Goal: Information Seeking & Learning: Learn about a topic

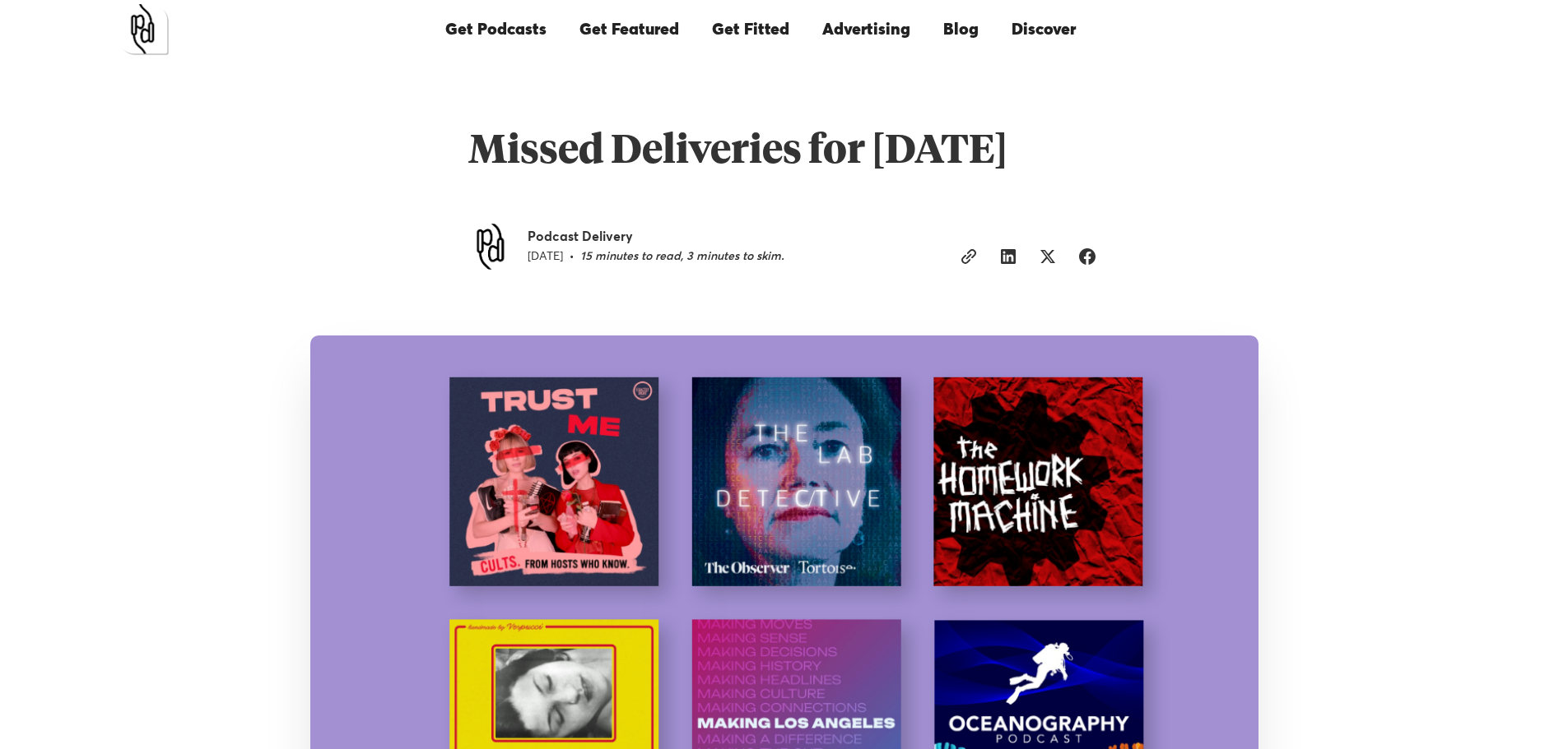
scroll to position [164, 0]
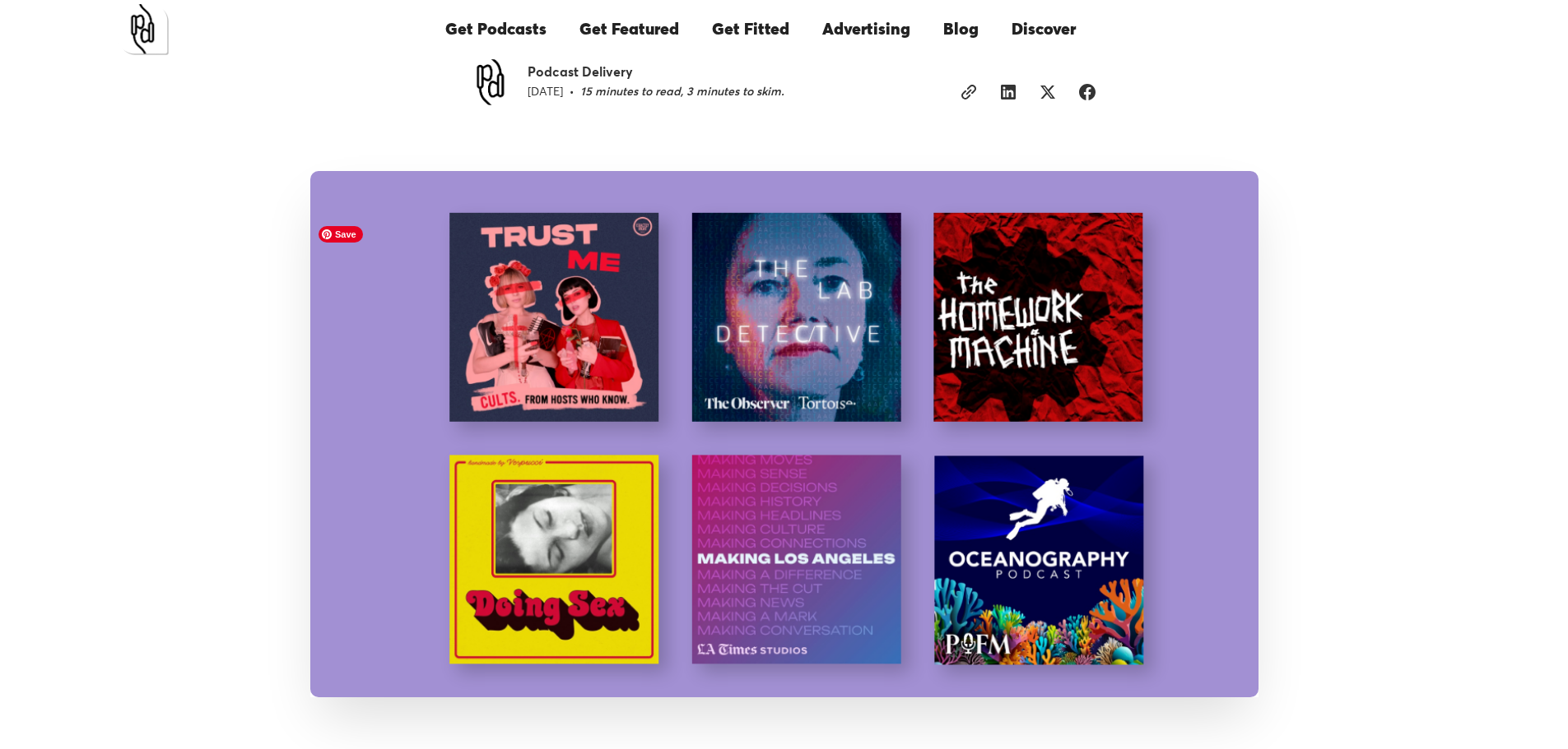
click at [813, 398] on img at bounding box center [784, 435] width 948 height 527
click at [806, 438] on img at bounding box center [784, 435] width 948 height 527
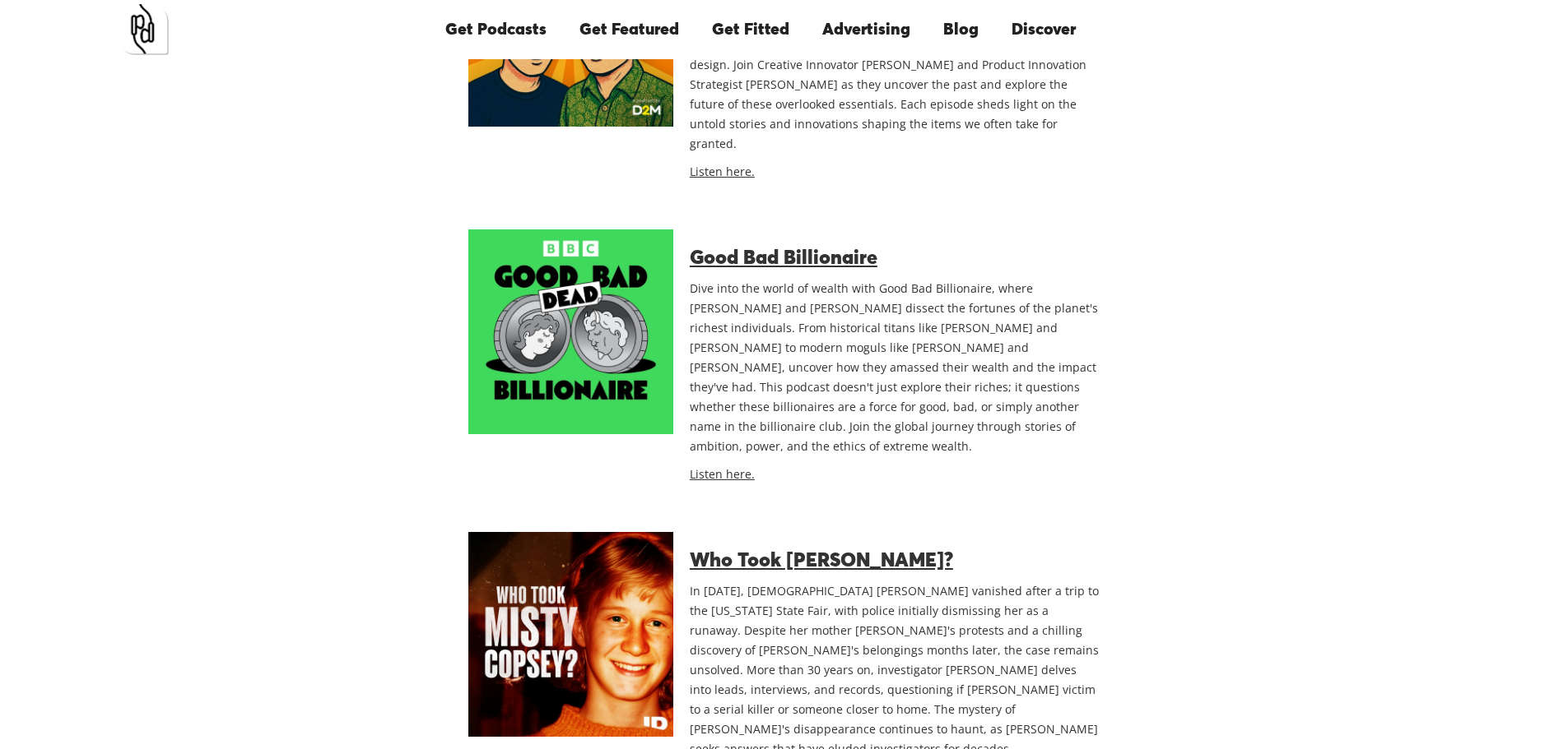
scroll to position [9704, 0]
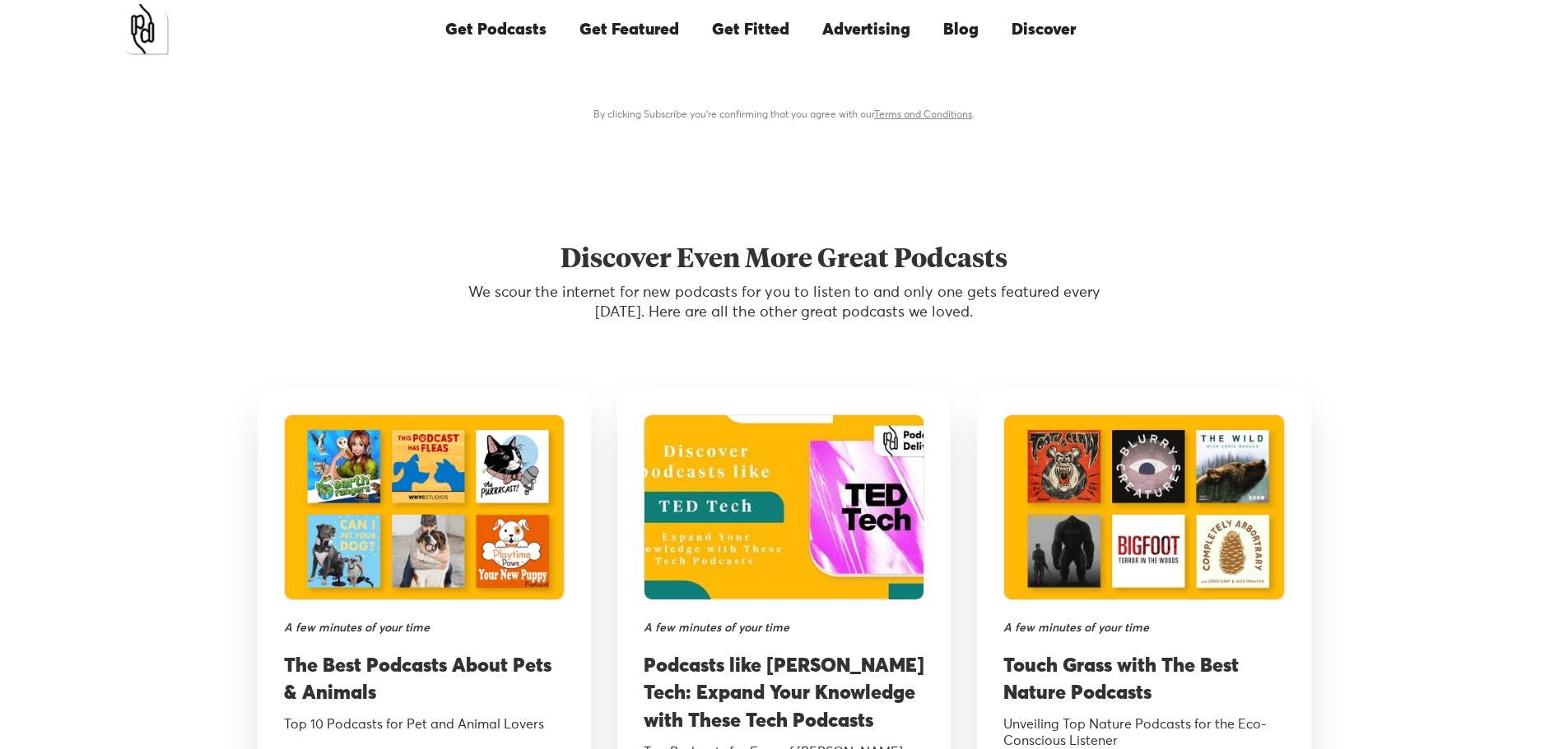
scroll to position [13076, 0]
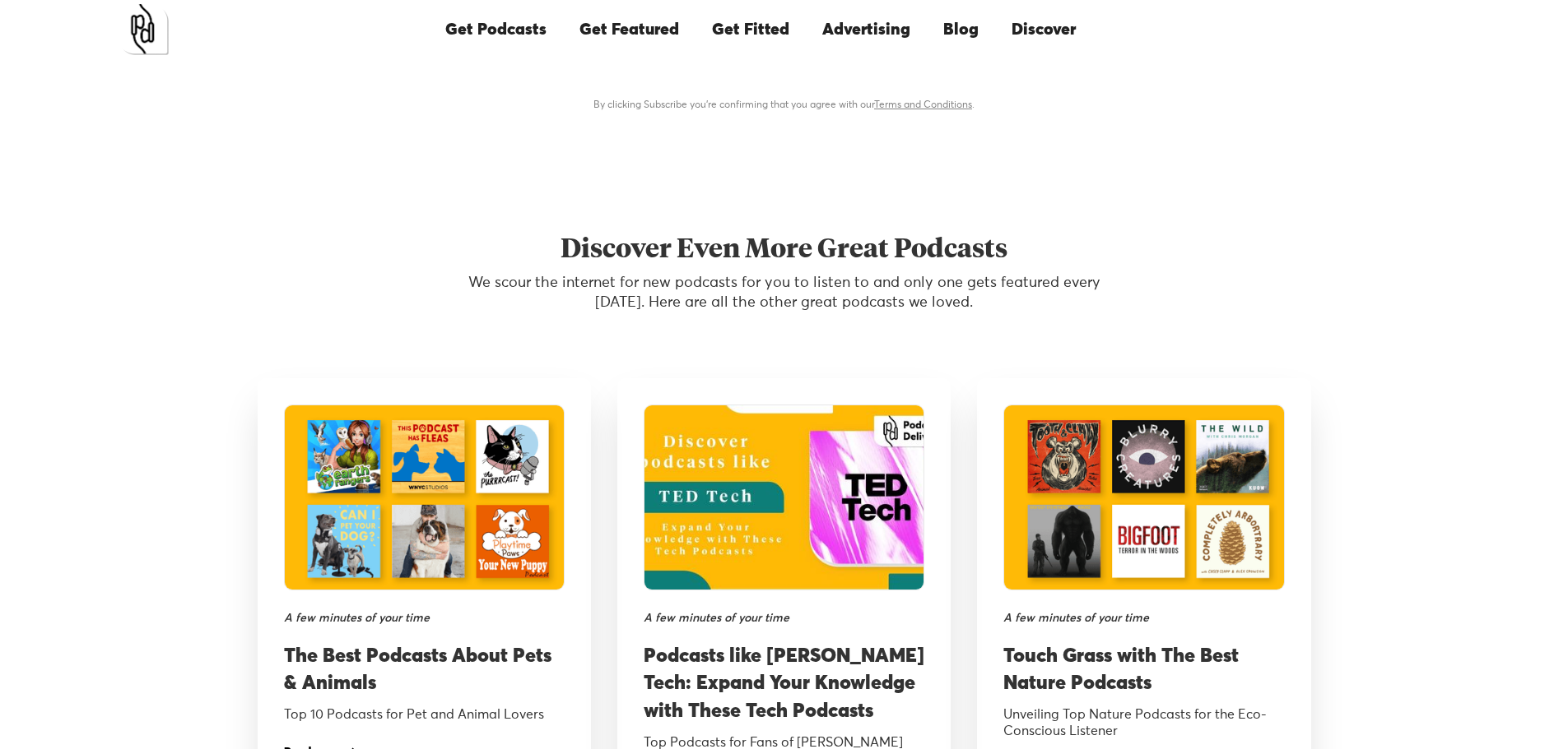
click at [443, 643] on h3 "The Best Podcasts About Pets & Animals" at bounding box center [424, 671] width 281 height 55
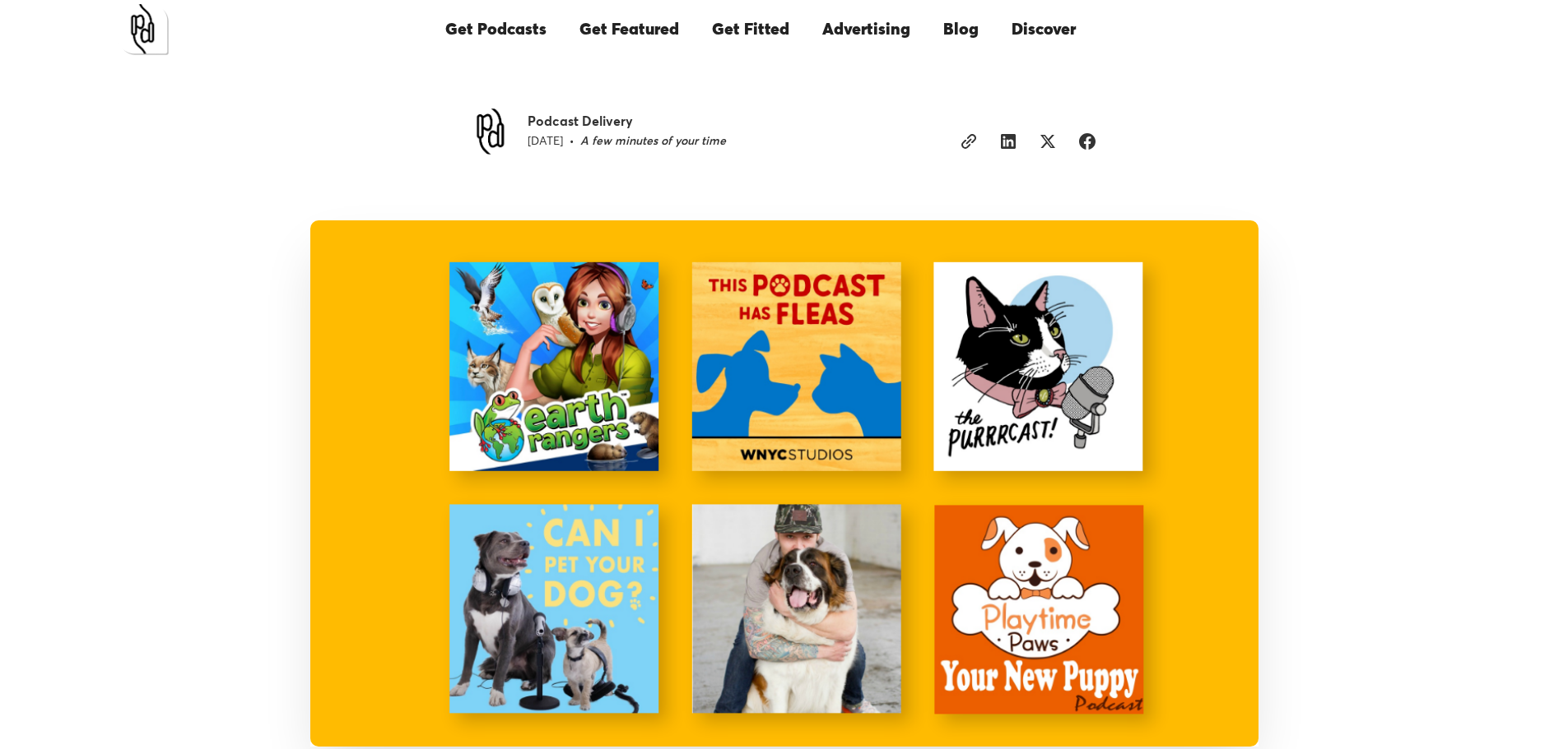
scroll to position [164, 0]
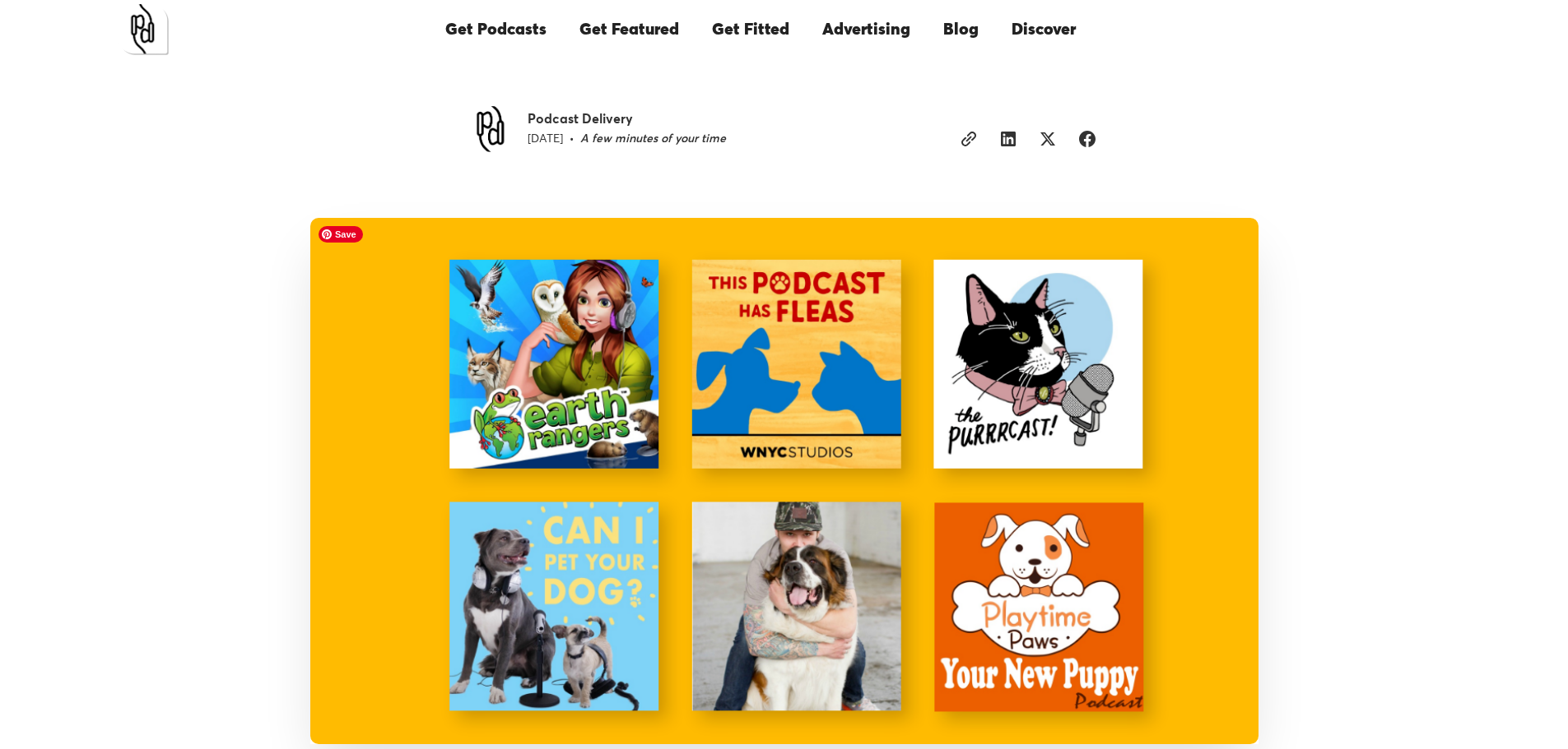
click at [1005, 331] on img at bounding box center [784, 481] width 948 height 527
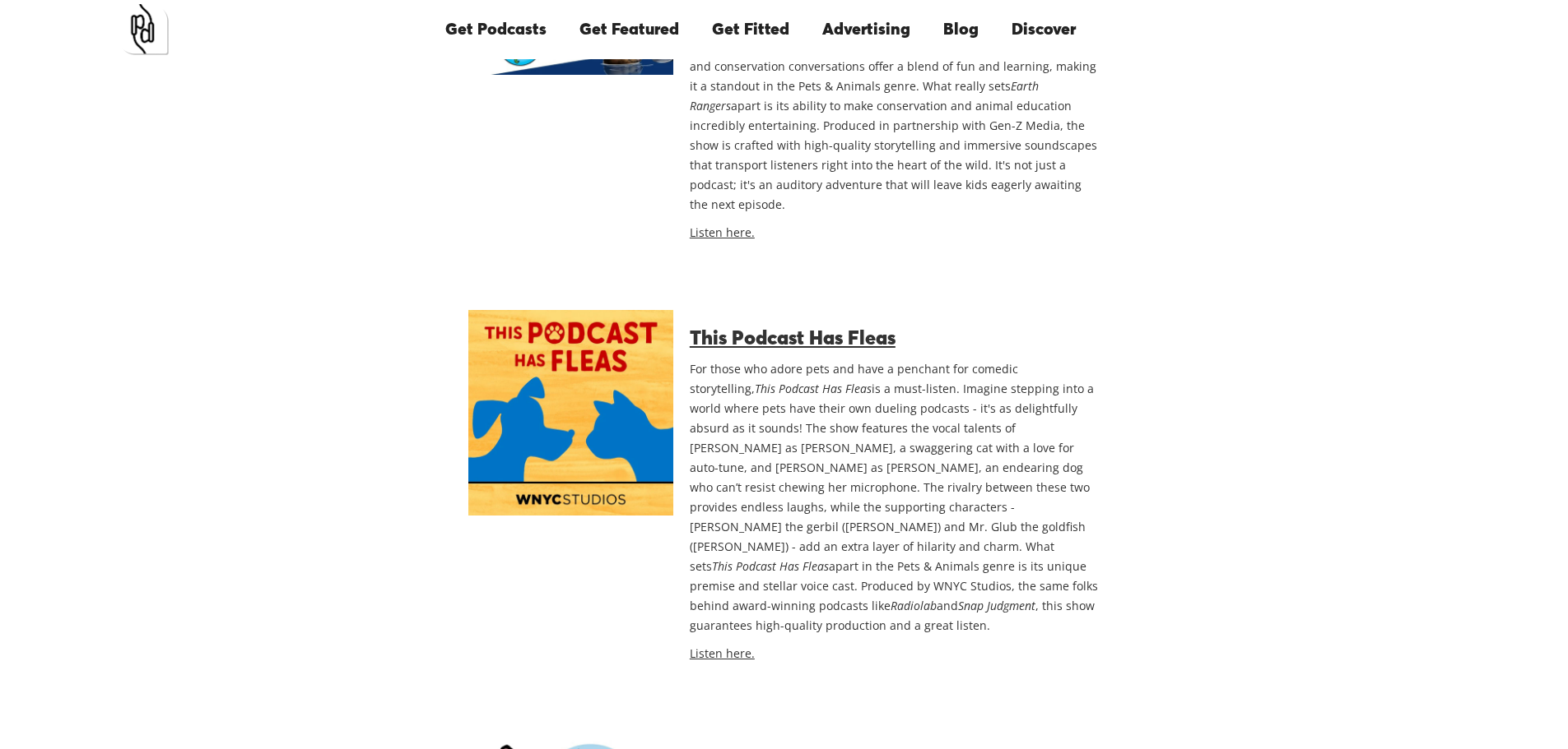
scroll to position [1317, 0]
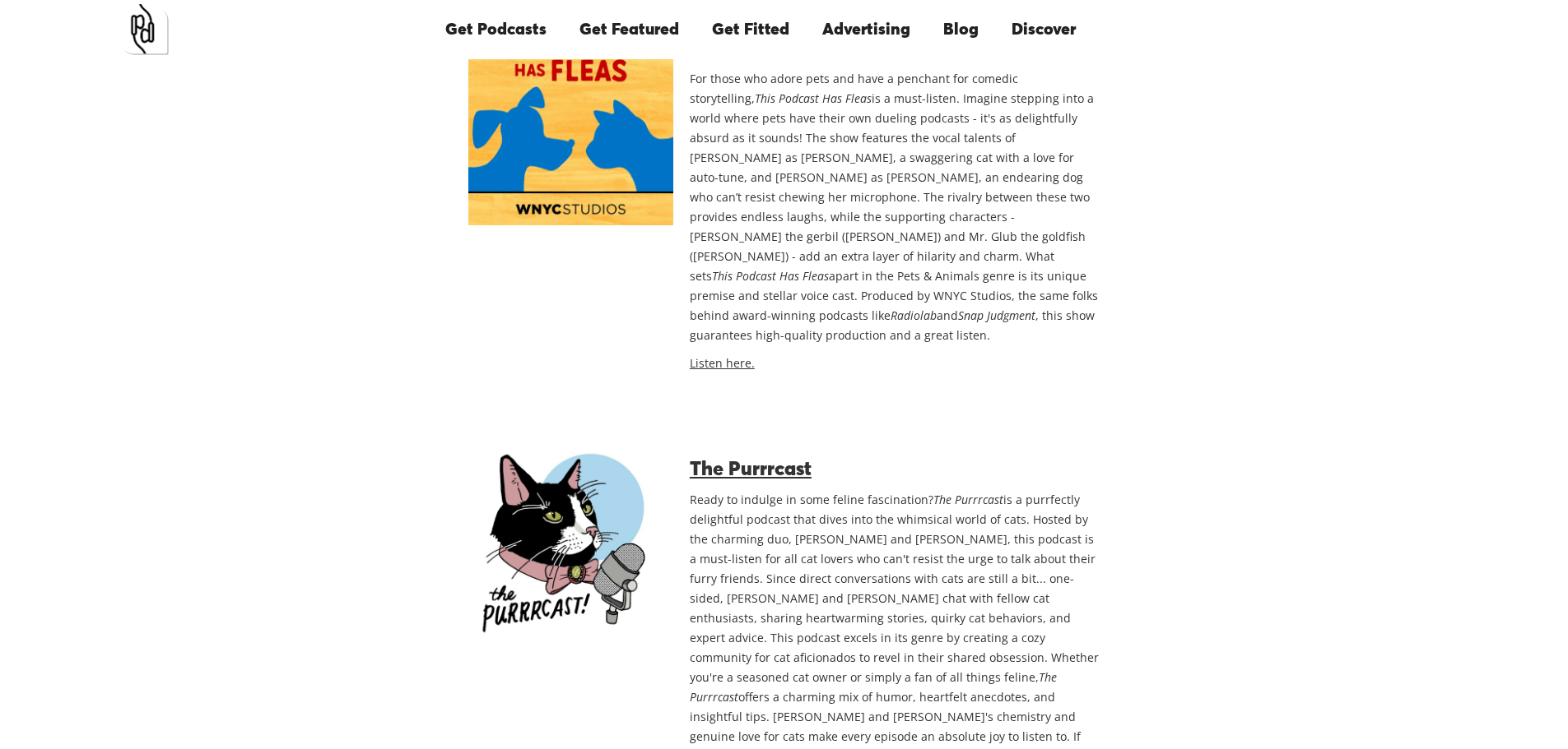
scroll to position [1645, 0]
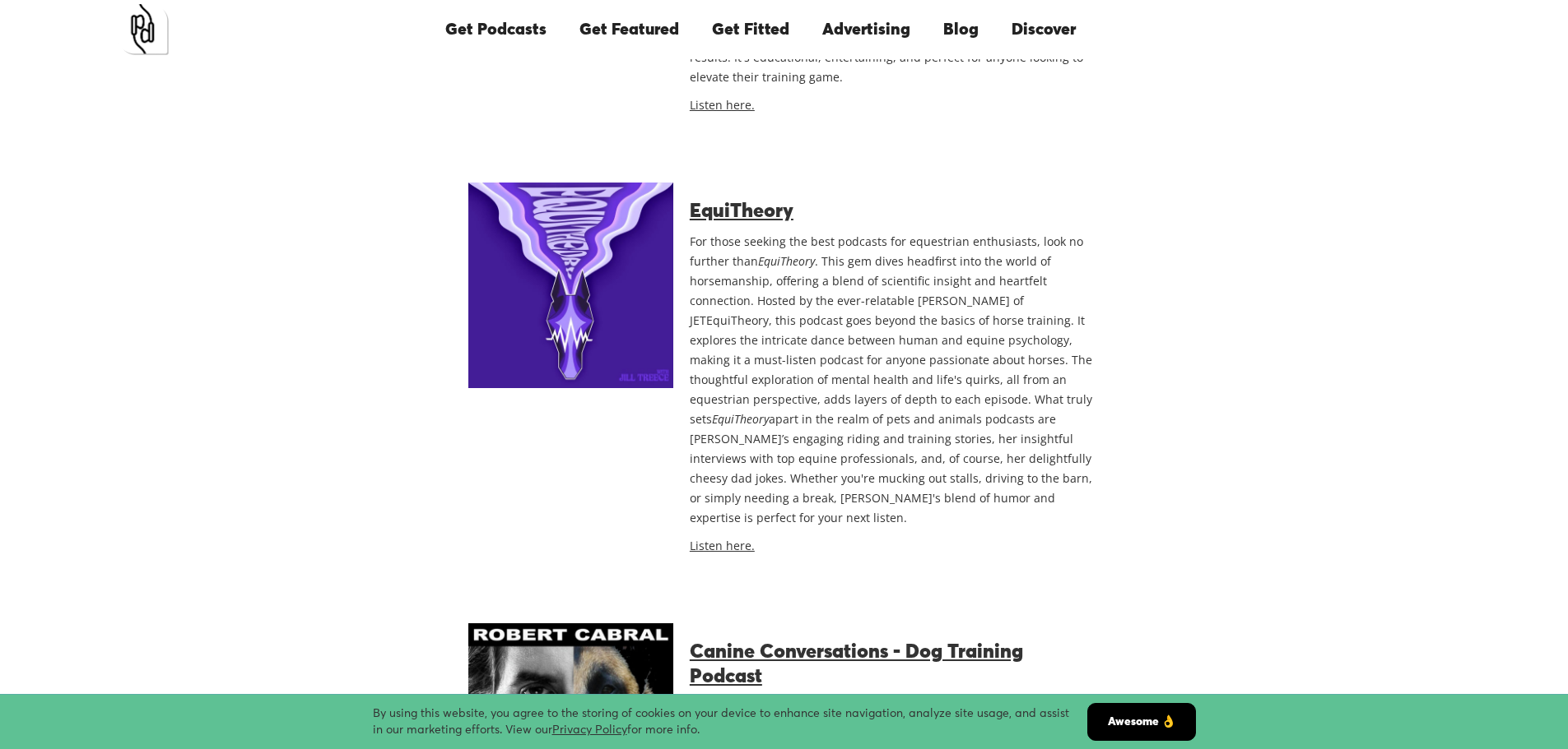
scroll to position [5922, 0]
